Goal: Register for event/course

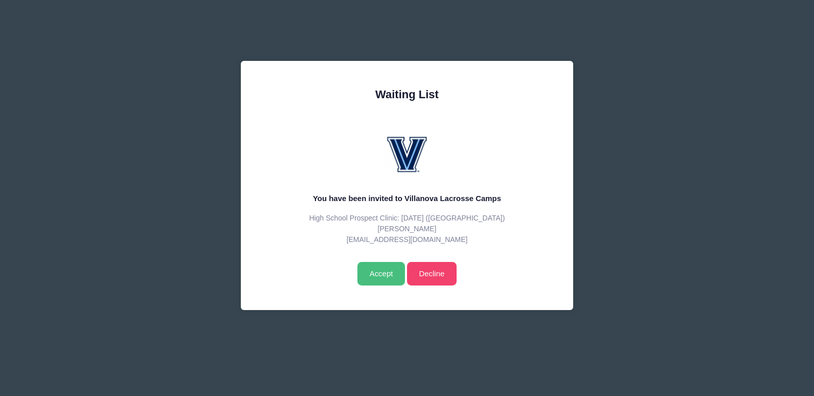
click at [373, 271] on input "Accept" at bounding box center [382, 274] width 48 height 24
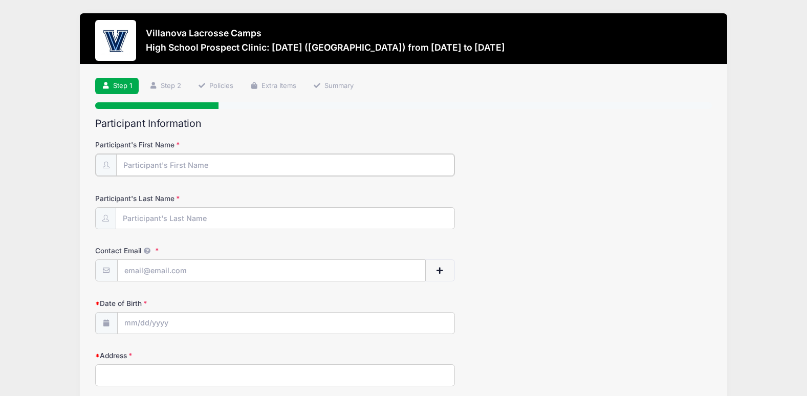
click at [190, 165] on input "Participant's First Name" at bounding box center [285, 165] width 338 height 22
type input "Tyler"
type input "Salvati"
type input "[EMAIL_ADDRESS][DOMAIN_NAME]"
type input "815 Tarpon dr"
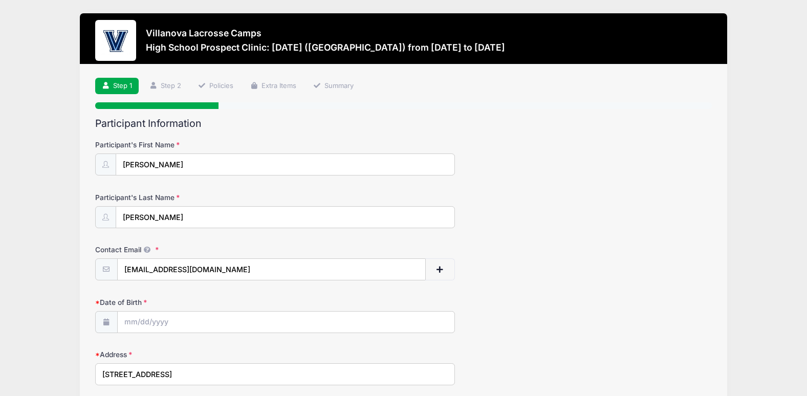
type input "wilmington"
select select "NC"
type input "28409"
type input "(910) 297-6350"
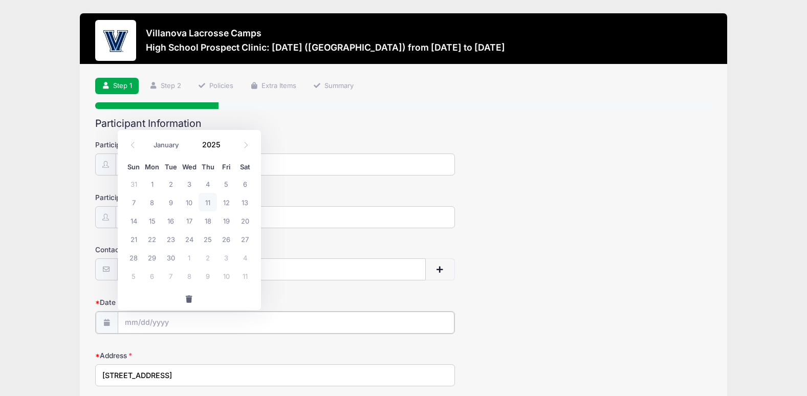
click at [167, 318] on input "Date of Birth" at bounding box center [286, 323] width 337 height 22
click at [154, 327] on input "Date of Birth" at bounding box center [286, 323] width 337 height 22
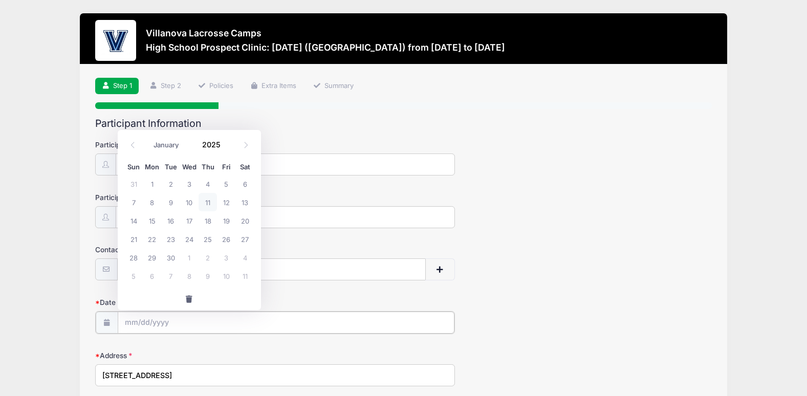
click at [205, 325] on input "Date of Birth" at bounding box center [286, 323] width 337 height 22
click at [130, 319] on input "Date of Birth" at bounding box center [286, 323] width 337 height 22
click at [131, 149] on span at bounding box center [132, 145] width 17 height 17
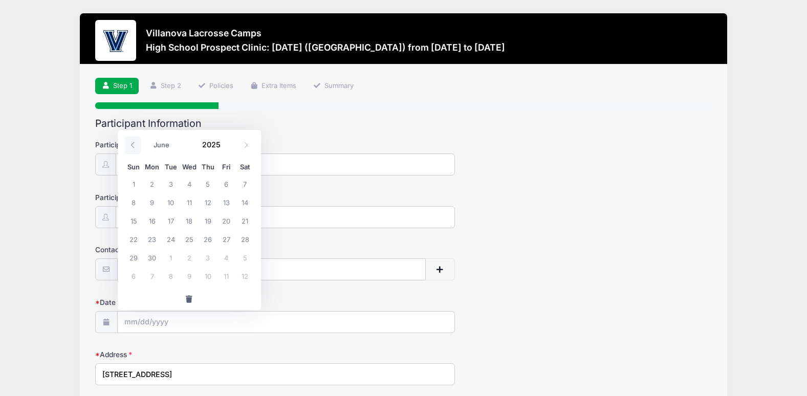
click at [131, 149] on span at bounding box center [132, 145] width 17 height 17
select select "2"
drag, startPoint x: 131, startPoint y: 149, endPoint x: 216, endPoint y: 143, distance: 84.7
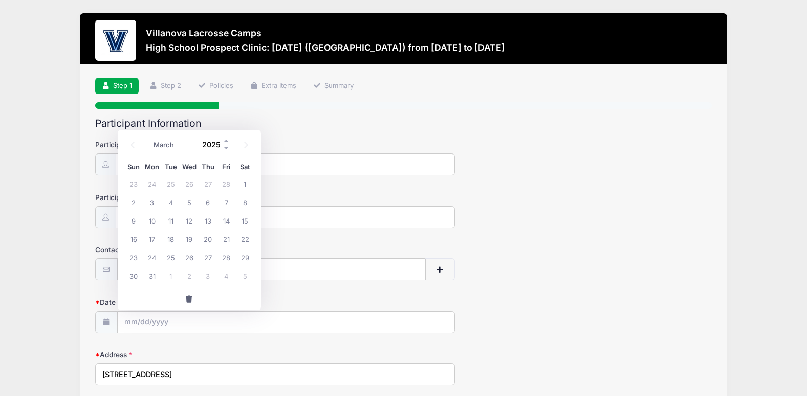
click at [216, 143] on input "2025" at bounding box center [213, 144] width 33 height 15
type input "2009"
click at [246, 149] on span at bounding box center [245, 145] width 17 height 17
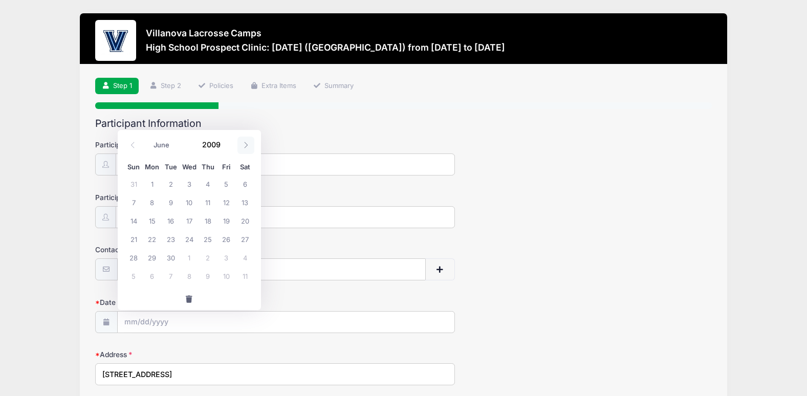
click at [246, 149] on span at bounding box center [245, 145] width 17 height 17
select select "6"
drag, startPoint x: 246, startPoint y: 149, endPoint x: 209, endPoint y: 218, distance: 77.8
click at [209, 218] on span "16" at bounding box center [207, 220] width 18 height 18
type input "07/16/2009"
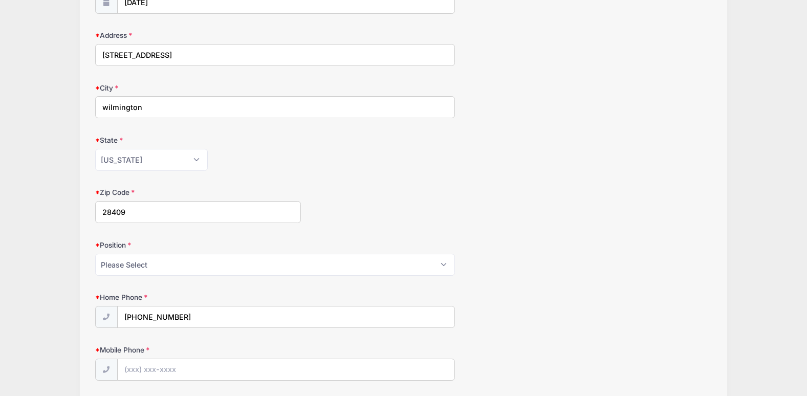
scroll to position [348, 0]
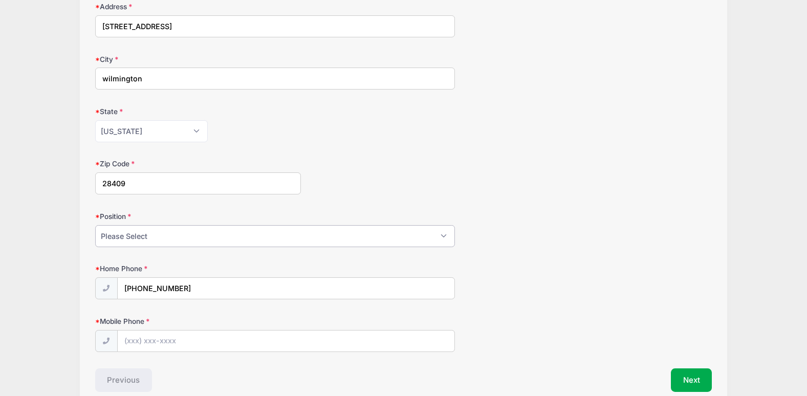
click at [293, 239] on select "Please Select Goalie Middie Defense Attack FOGO LSM" at bounding box center [275, 236] width 360 height 22
select select "Middie"
click at [95, 225] on select "Please Select Goalie Middie Defense Attack FOGO LSM" at bounding box center [275, 236] width 360 height 22
click at [566, 243] on div "Position Please Select Goalie Middie Defense Attack FOGO LSM" at bounding box center [403, 229] width 617 height 36
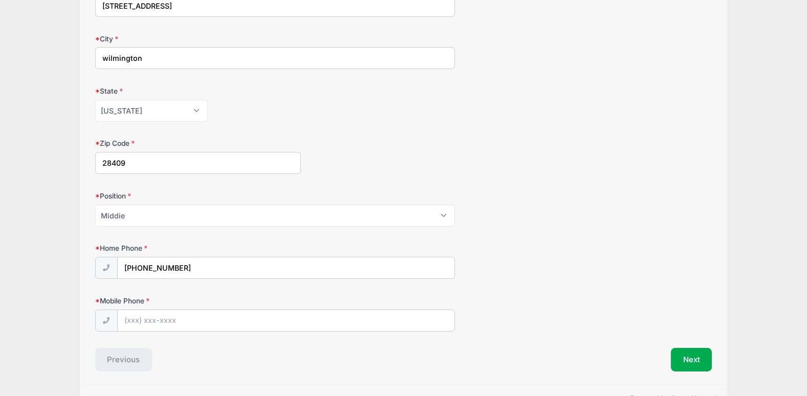
scroll to position [397, 0]
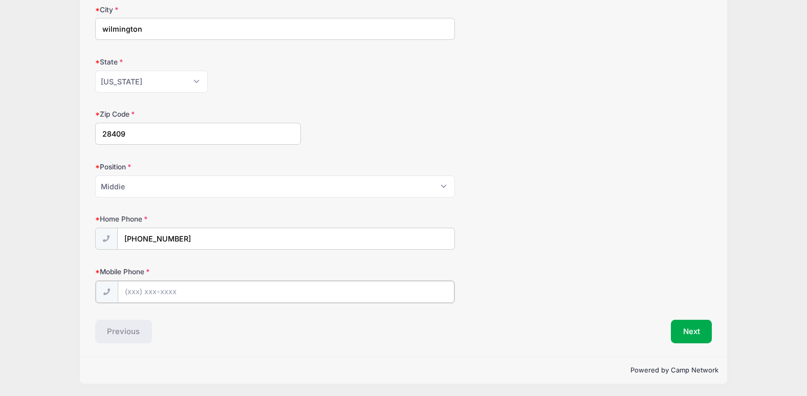
click at [295, 296] on input "Mobile Phone" at bounding box center [286, 292] width 337 height 22
click at [194, 296] on input "(910) 431-5820" at bounding box center [286, 292] width 337 height 22
type input "(910) 297-6350"
click at [691, 338] on button "Next" at bounding box center [691, 331] width 41 height 24
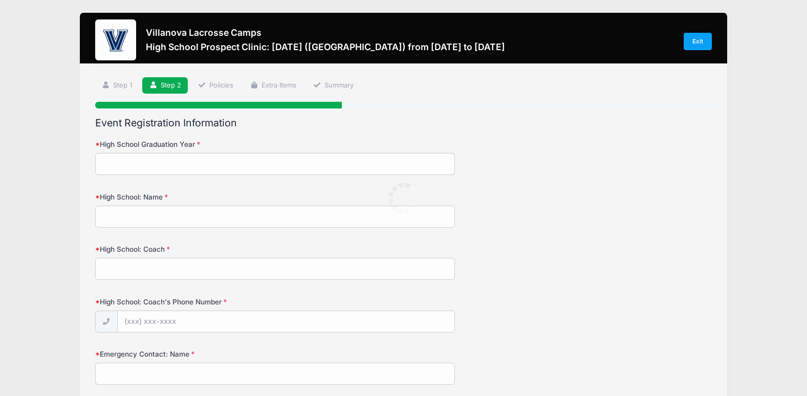
scroll to position [0, 0]
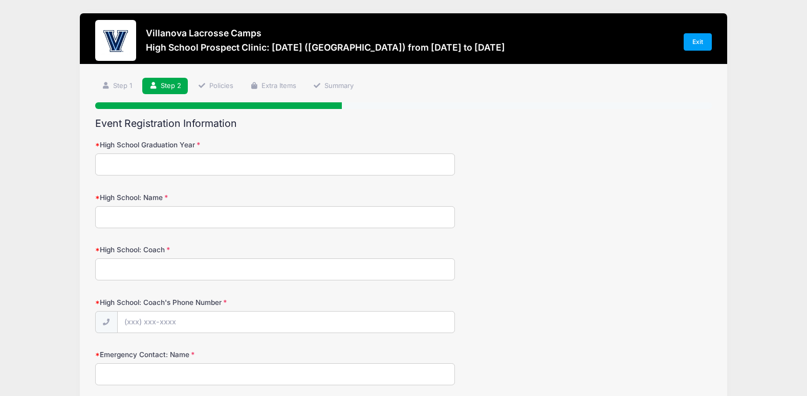
click at [233, 161] on input "High School Graduation Year" at bounding box center [275, 164] width 360 height 22
type input "2027"
click at [205, 213] on input "High School: Name" at bounding box center [275, 217] width 360 height 22
type input "Eugene Ashley High School"
click at [169, 266] on input "High School: Coach" at bounding box center [275, 269] width 360 height 22
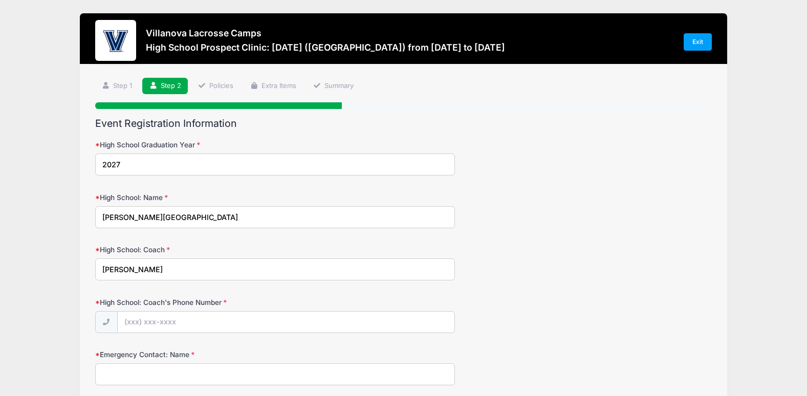
type input "Steve Philipp"
click at [161, 317] on input "High School: Coach's Phone Number" at bounding box center [286, 323] width 337 height 22
type input "(910) 467-5059"
click at [173, 373] on input "Emergency Contact: Name" at bounding box center [275, 374] width 360 height 22
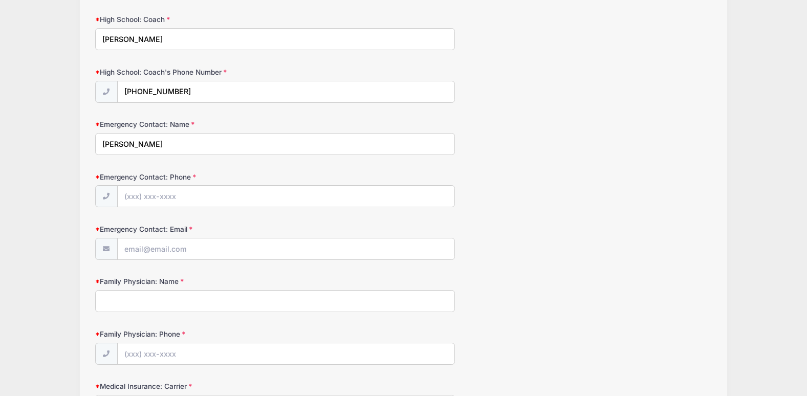
scroll to position [236, 0]
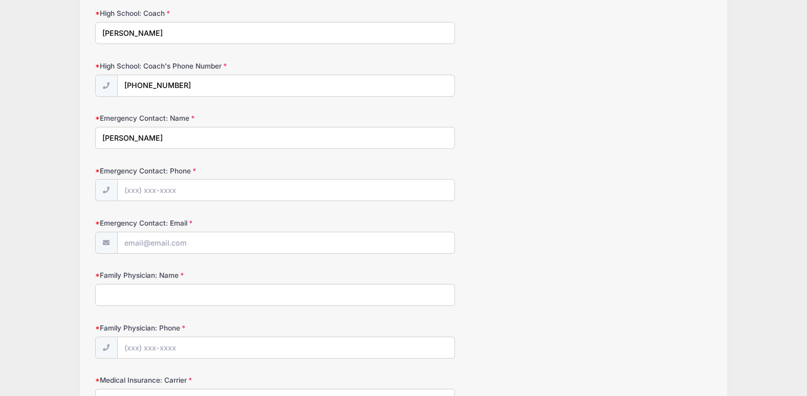
type input "Mike Salvati"
click at [124, 195] on input "Emergency Contact: Phone" at bounding box center [286, 191] width 337 height 22
type input "(910) 431-5820"
click at [142, 247] on input "Emergency Contact: Email" at bounding box center [286, 243] width 337 height 22
type input "salvati_mike@yahoo.com"
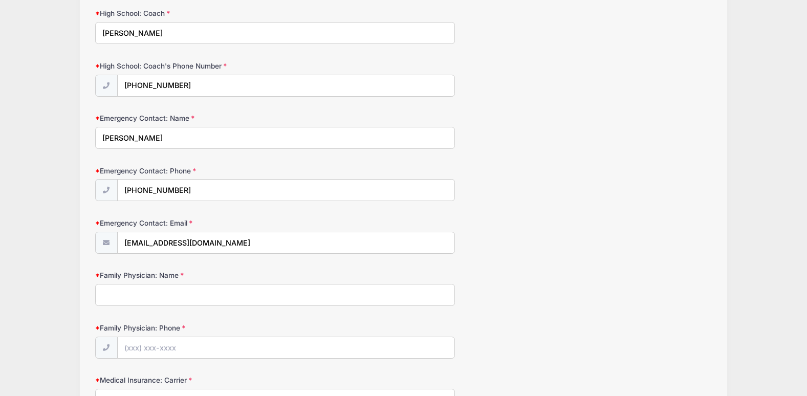
click at [163, 299] on input "Family Physician: Name" at bounding box center [275, 295] width 360 height 22
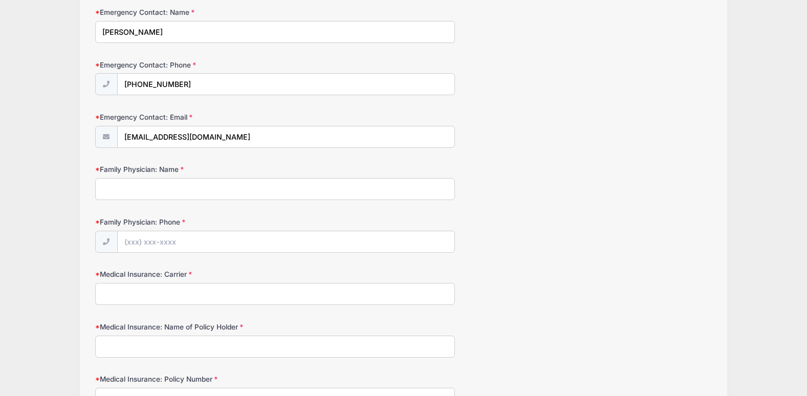
scroll to position [345, 0]
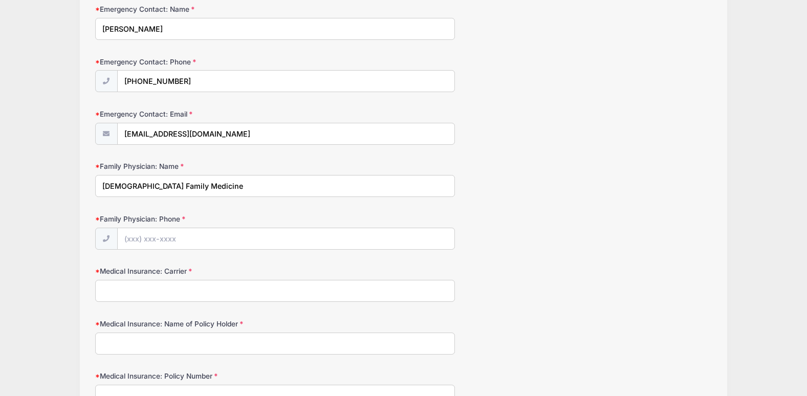
type input "Masonboro Family Medicine"
click at [162, 236] on input "Family Physician: Phone" at bounding box center [286, 239] width 337 height 22
type input "(910) 790-3660"
click at [137, 287] on input "Medical Insurance: Carrier" at bounding box center [275, 291] width 360 height 22
type input "NCBCBS"
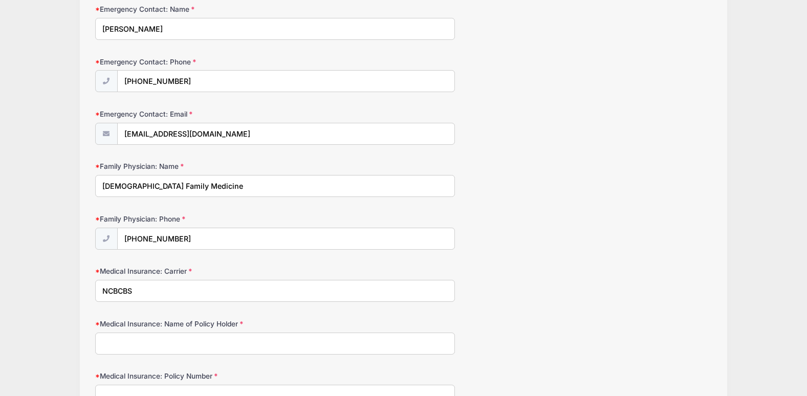
click at [139, 342] on input "Medical Insurance: Name of Policy Holder" at bounding box center [275, 344] width 360 height 22
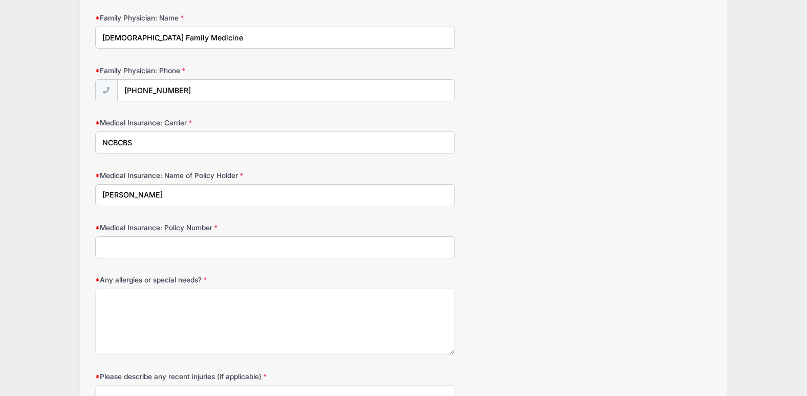
scroll to position [498, 0]
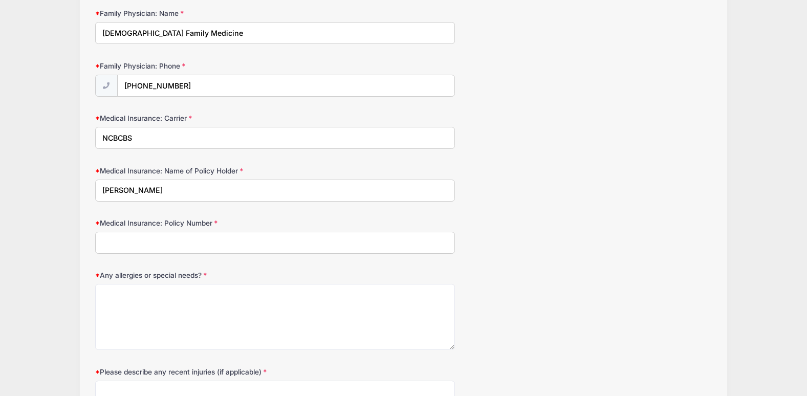
type input "June Salvati"
click at [158, 236] on input "Medical Insurance: Policy Number" at bounding box center [275, 243] width 360 height 22
type input "YPI101444965"
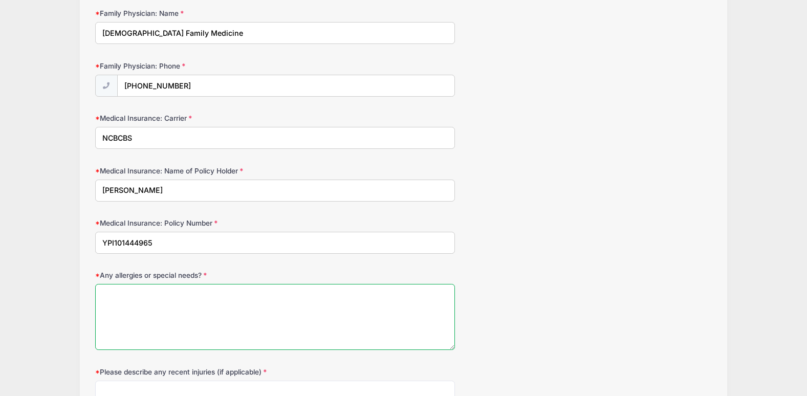
click at [156, 297] on textarea "Any allergies or special needs?" at bounding box center [275, 317] width 360 height 66
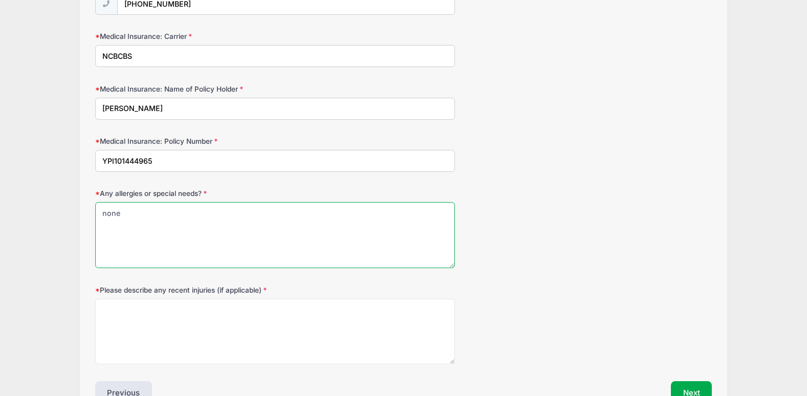
scroll to position [643, 0]
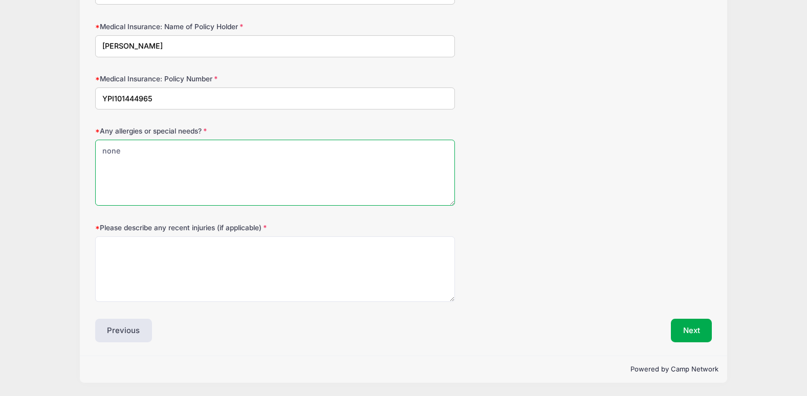
type textarea "none"
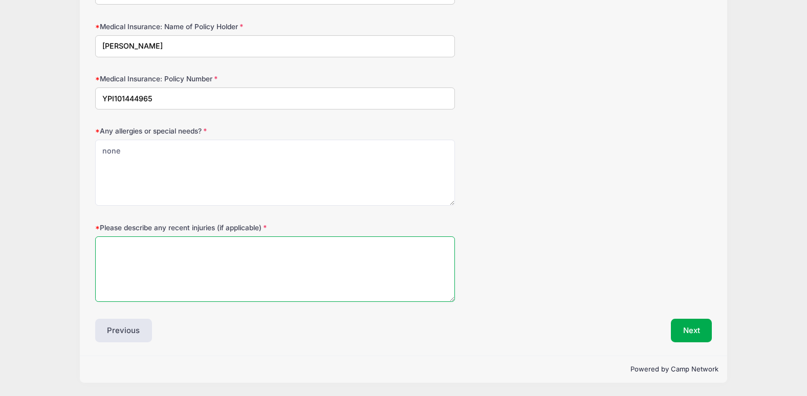
click at [136, 253] on textarea "Please describe any recent injuries (if applicable)" at bounding box center [275, 269] width 360 height 66
type textarea "N/A"
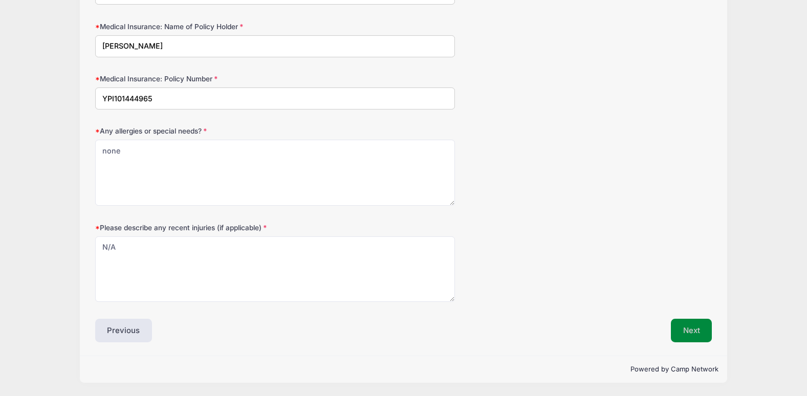
click at [696, 329] on button "Next" at bounding box center [691, 331] width 41 height 24
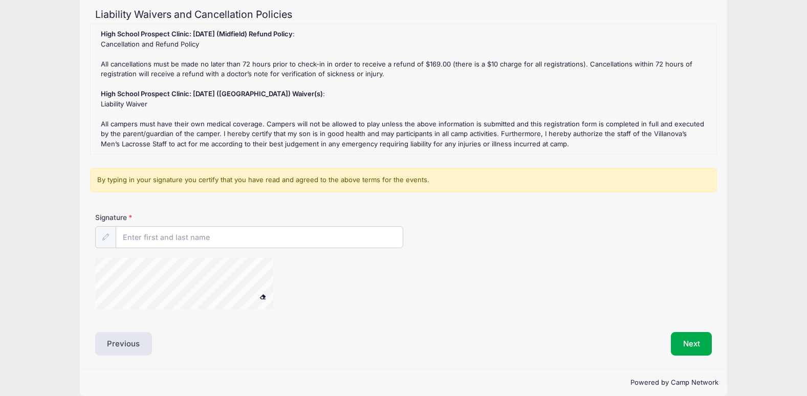
scroll to position [122, 0]
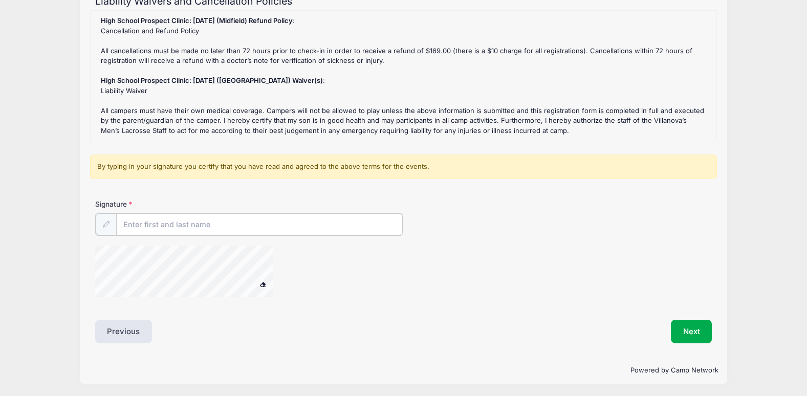
click at [186, 223] on input "Signature" at bounding box center [259, 224] width 287 height 22
type input "Mike Salvati"
click at [694, 326] on button "Next" at bounding box center [691, 331] width 41 height 24
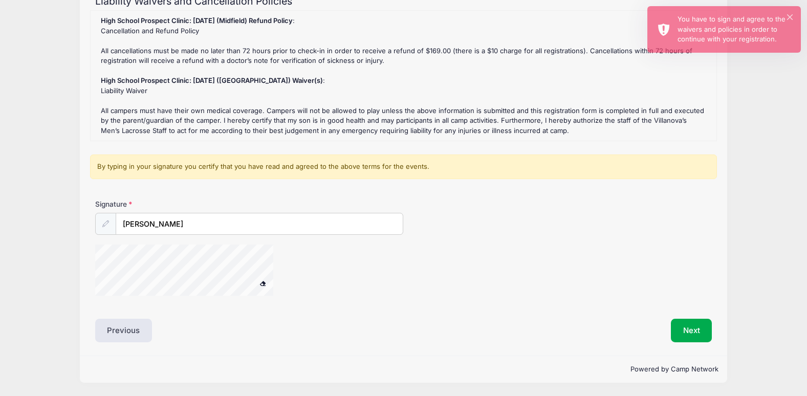
click at [105, 225] on icon at bounding box center [105, 223] width 7 height 7
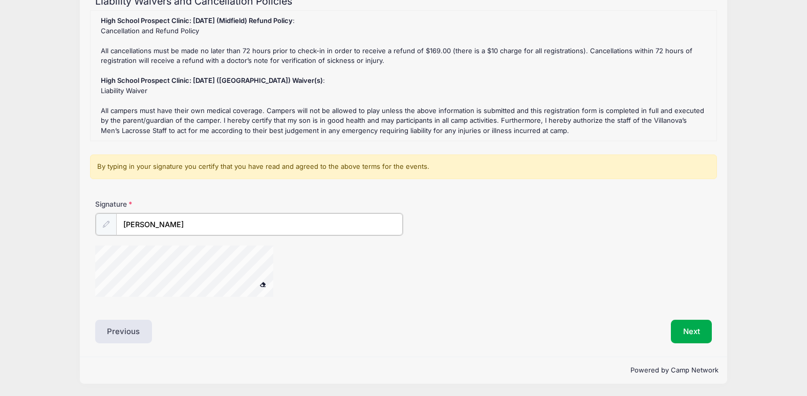
click at [230, 227] on input "Mike Salvati" at bounding box center [259, 224] width 287 height 22
click at [688, 329] on button "Next" at bounding box center [691, 331] width 41 height 24
click at [688, 321] on button "Next" at bounding box center [691, 331] width 41 height 24
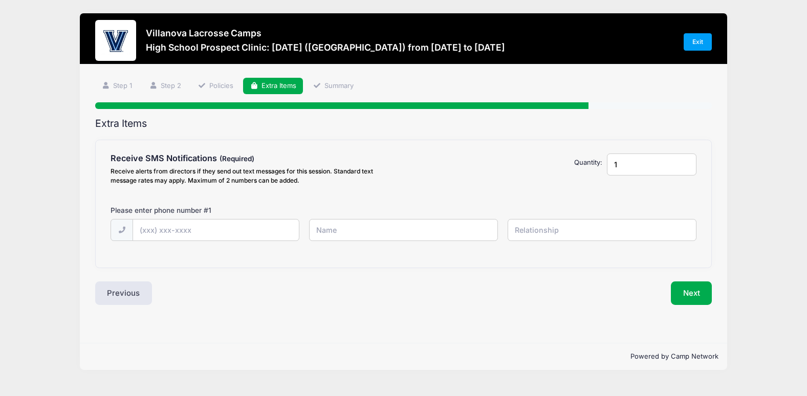
scroll to position [0, 0]
click at [169, 228] on input "text" at bounding box center [218, 230] width 168 height 22
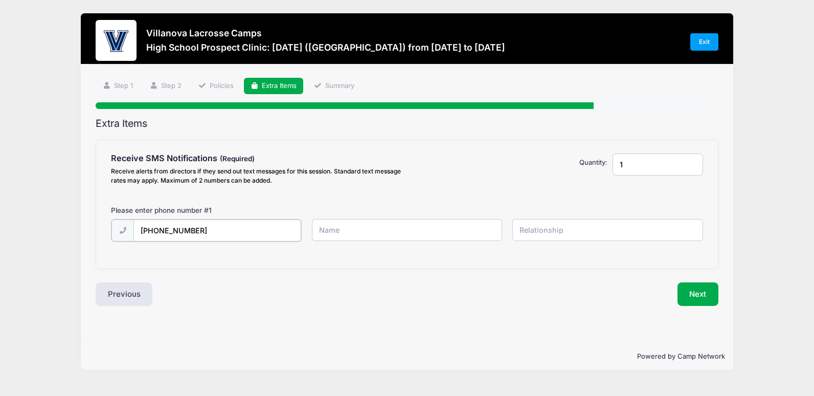
type input "(910) 431-5820"
click at [355, 227] on input "Mike" at bounding box center [407, 230] width 191 height 22
type input "Mike Salvati"
type input "Father"
click at [697, 291] on button "Next" at bounding box center [698, 293] width 41 height 24
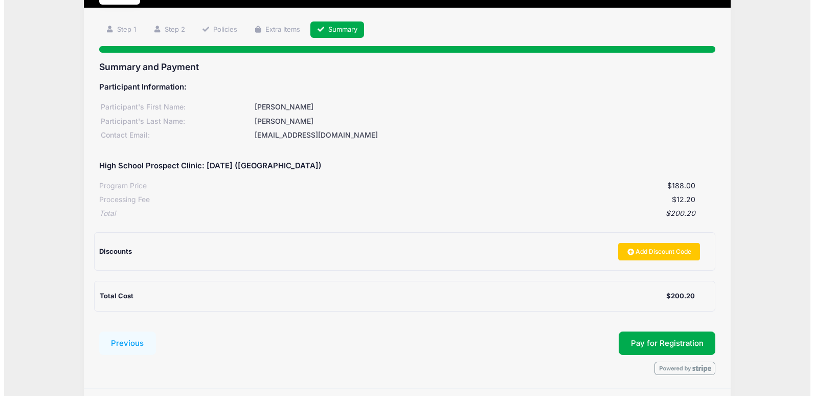
scroll to position [89, 0]
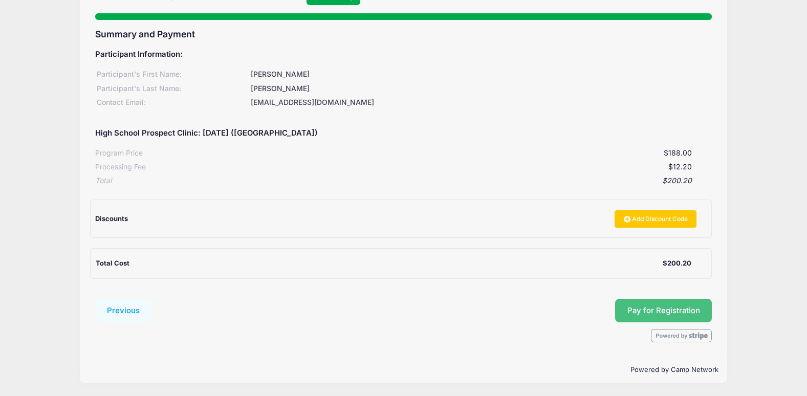
click at [675, 306] on button "Pay for Registration" at bounding box center [663, 311] width 97 height 24
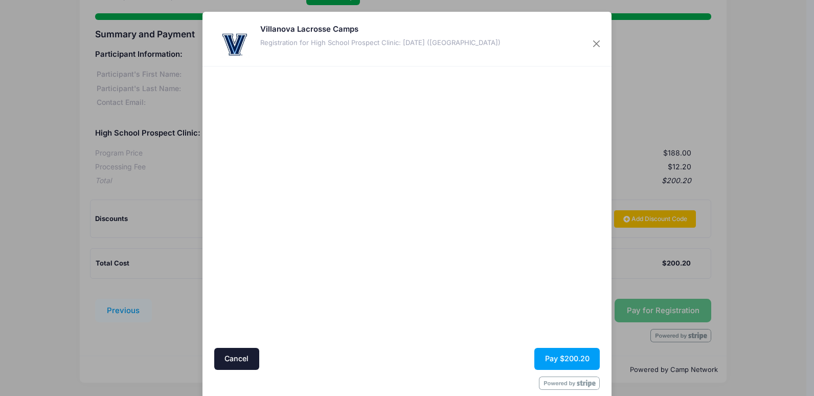
click at [474, 266] on div at bounding box center [506, 207] width 188 height 271
click at [563, 354] on button "Pay $200.20" at bounding box center [567, 359] width 65 height 22
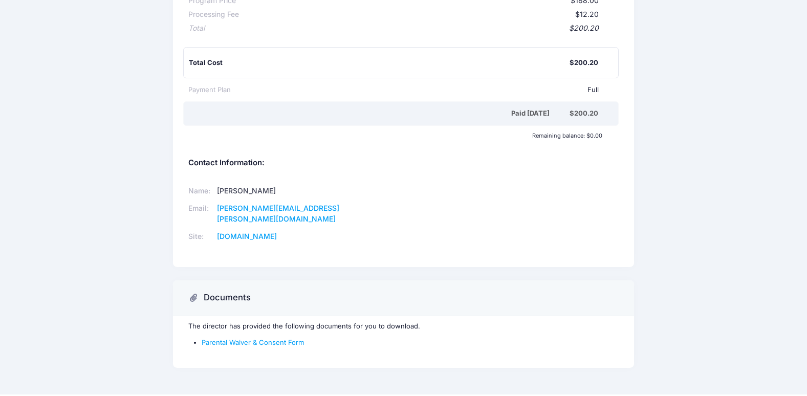
scroll to position [170, 0]
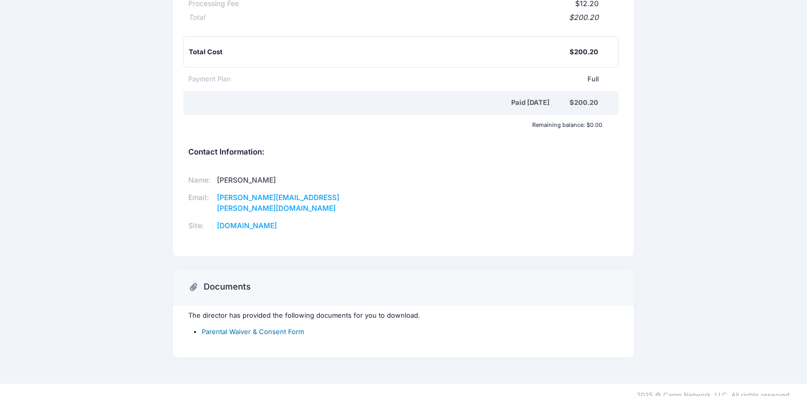
click at [242, 327] on link "Parental Waiver & Consent Form" at bounding box center [253, 331] width 102 height 8
click at [280, 327] on link "Parental Waiver & Consent Form" at bounding box center [253, 331] width 102 height 8
